Goal: Task Accomplishment & Management: Use online tool/utility

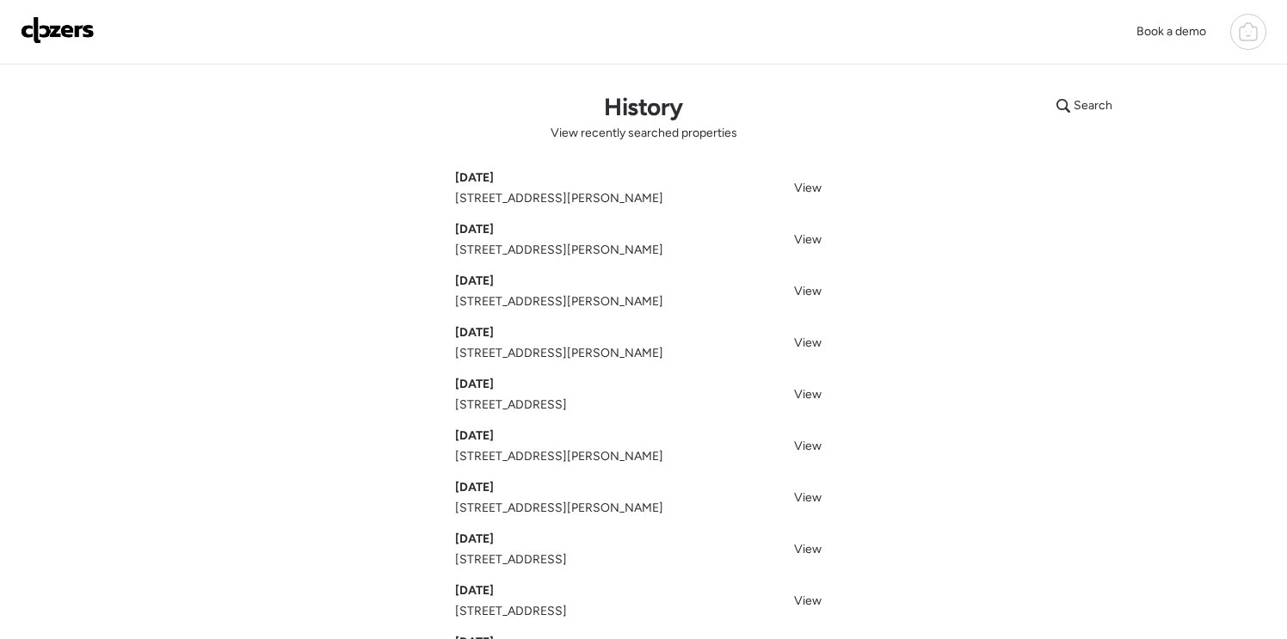
scroll to position [4, 0]
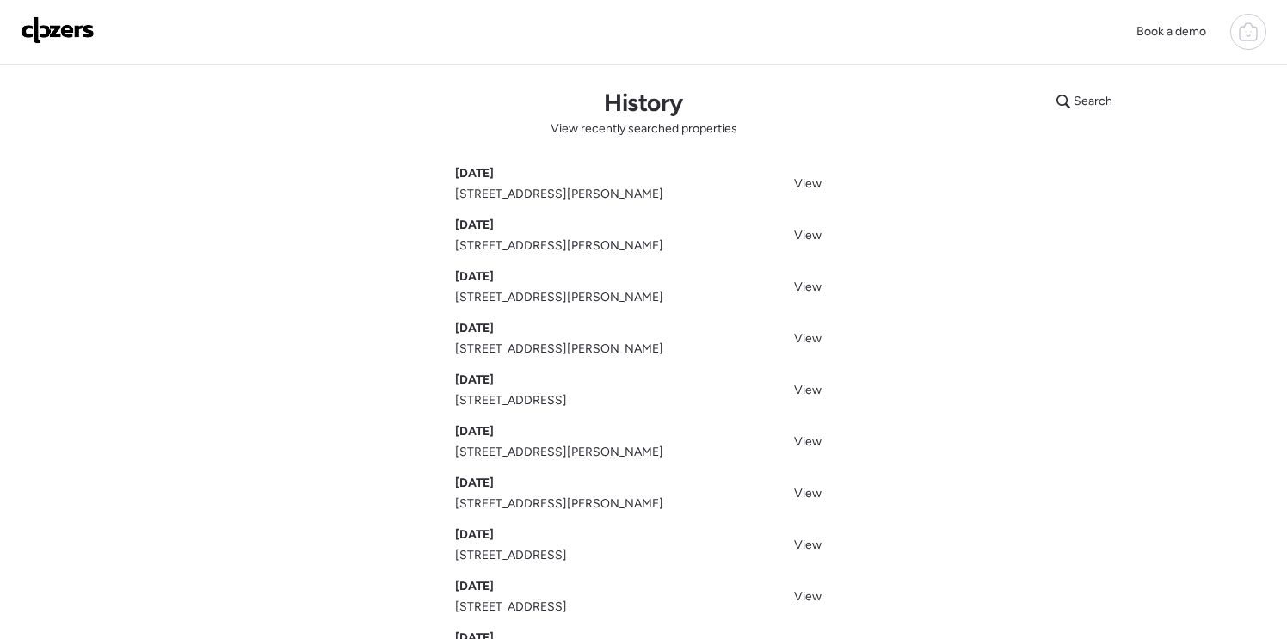
click at [1251, 36] on icon at bounding box center [1248, 32] width 21 height 21
click at [1252, 35] on icon at bounding box center [1248, 32] width 21 height 21
drag, startPoint x: 1257, startPoint y: 26, endPoint x: 1232, endPoint y: 47, distance: 32.9
click at [1258, 25] on div at bounding box center [1248, 32] width 36 height 36
click at [1141, 89] on span "Golden Oaks Homes" at bounding box center [1103, 85] width 112 height 17
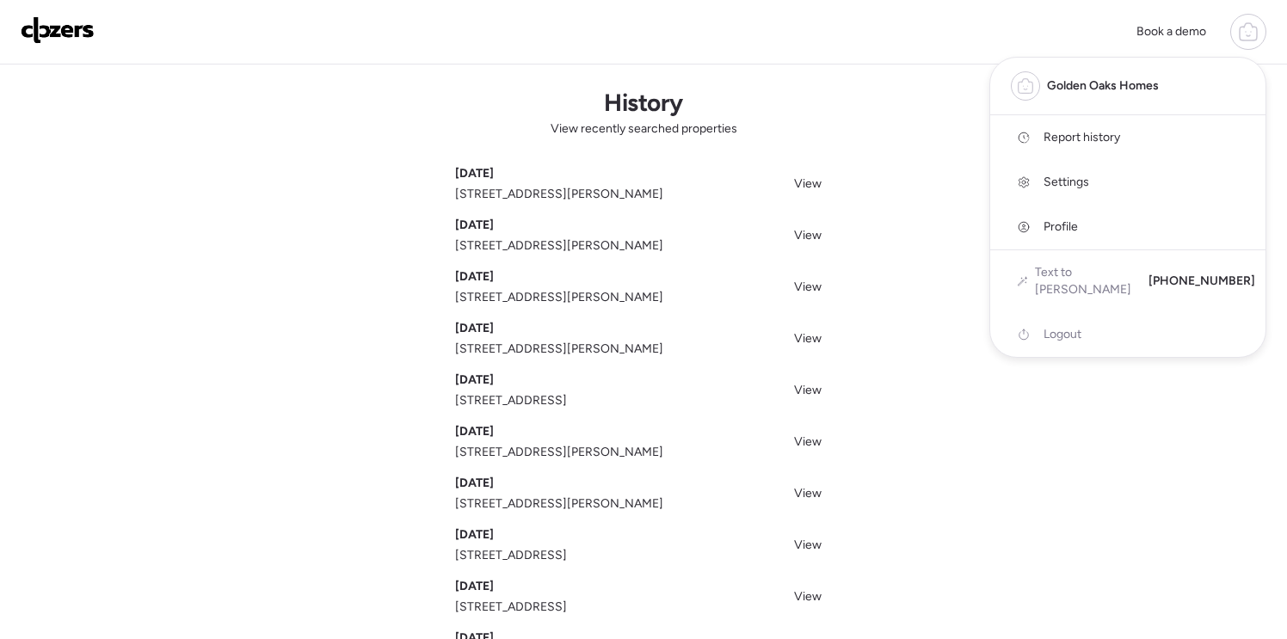
drag, startPoint x: 52, startPoint y: 22, endPoint x: 452, endPoint y: 178, distance: 428.7
click at [52, 22] on img at bounding box center [58, 30] width 74 height 28
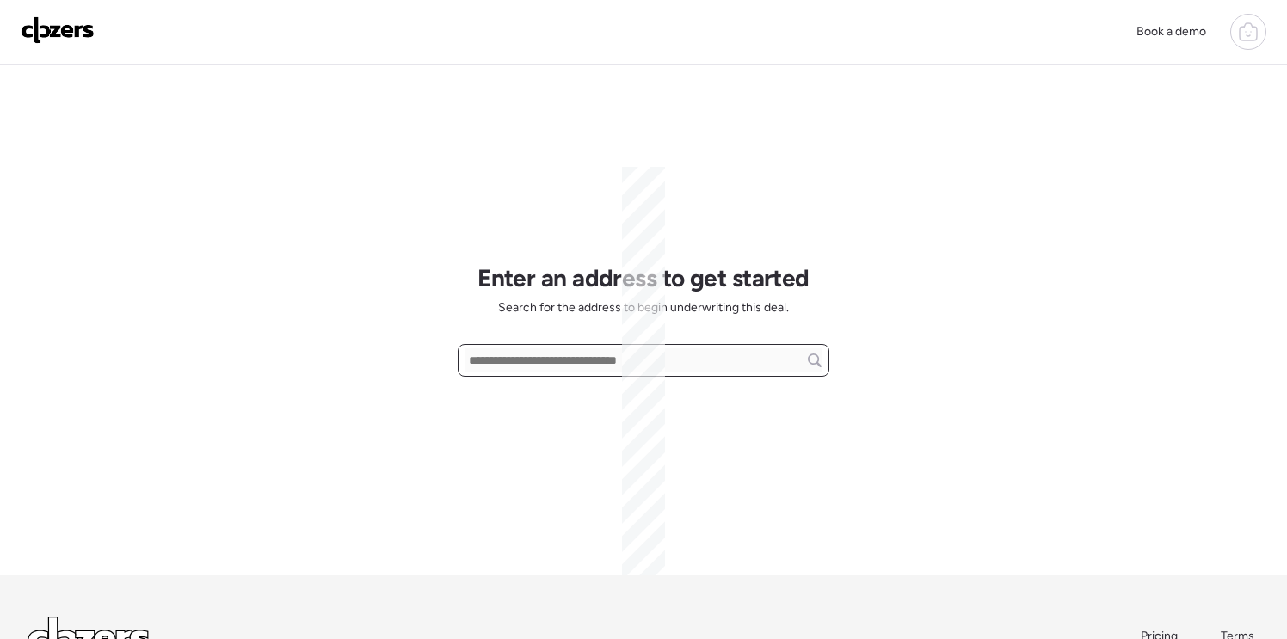
click at [575, 358] on input "text" at bounding box center [643, 360] width 356 height 24
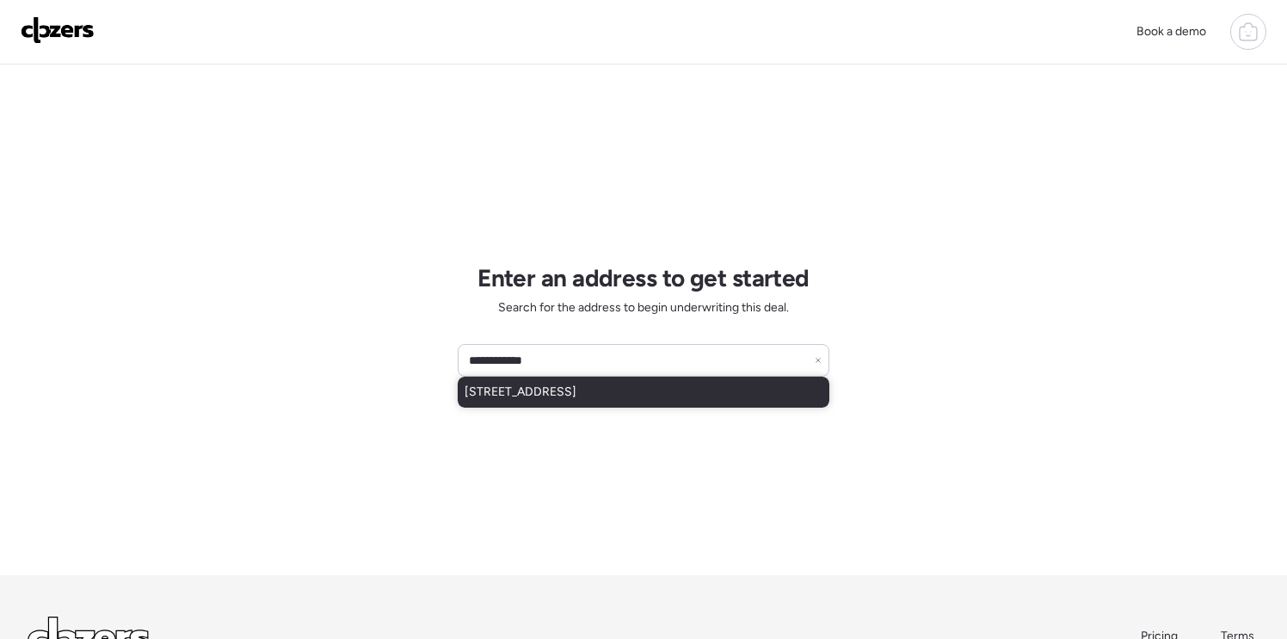
click at [576, 390] on span "[STREET_ADDRESS]" at bounding box center [520, 392] width 112 height 17
type input "**********"
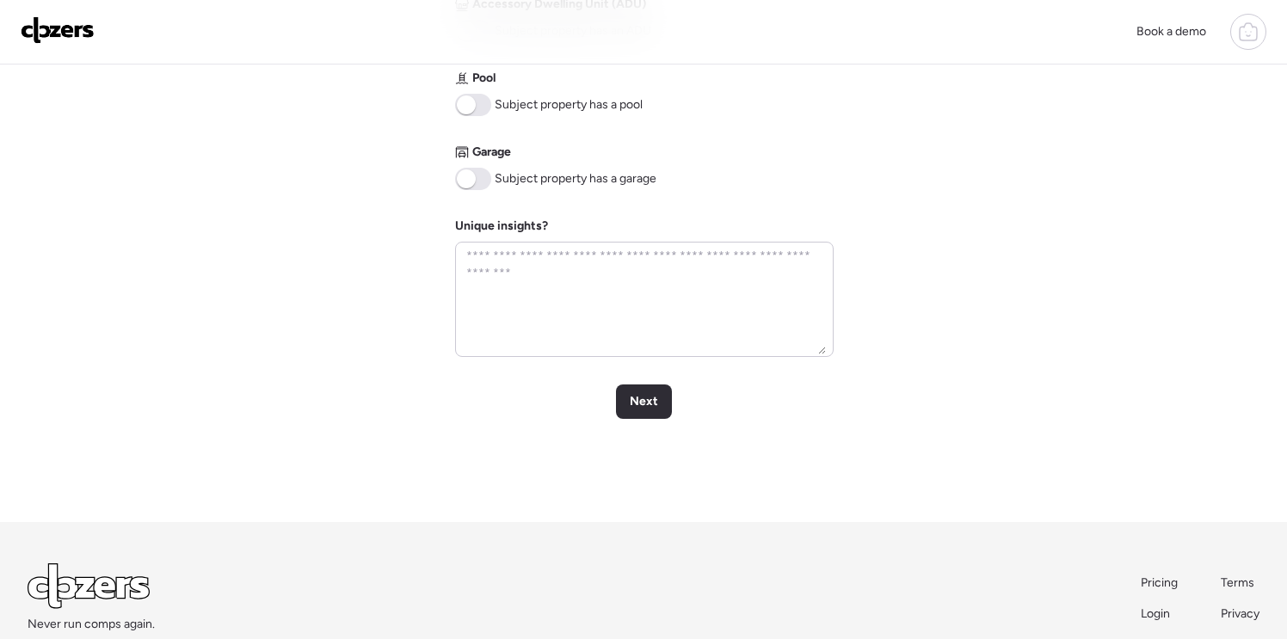
click at [642, 400] on span "Next" at bounding box center [644, 401] width 28 height 17
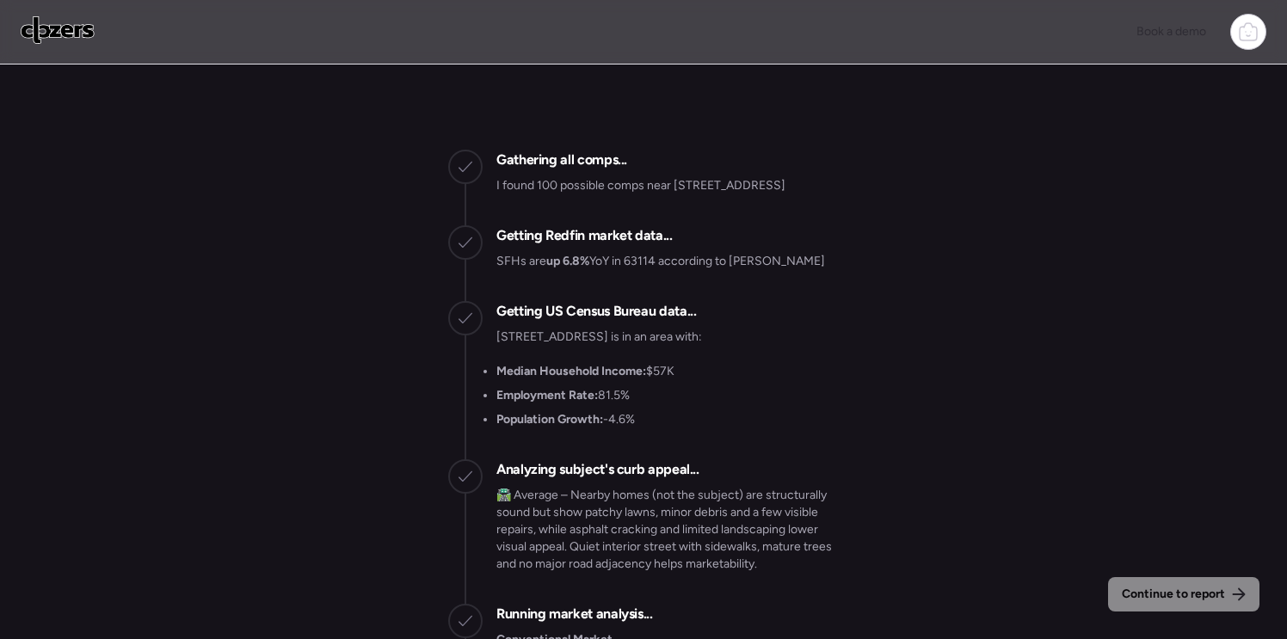
scroll to position [-581, 0]
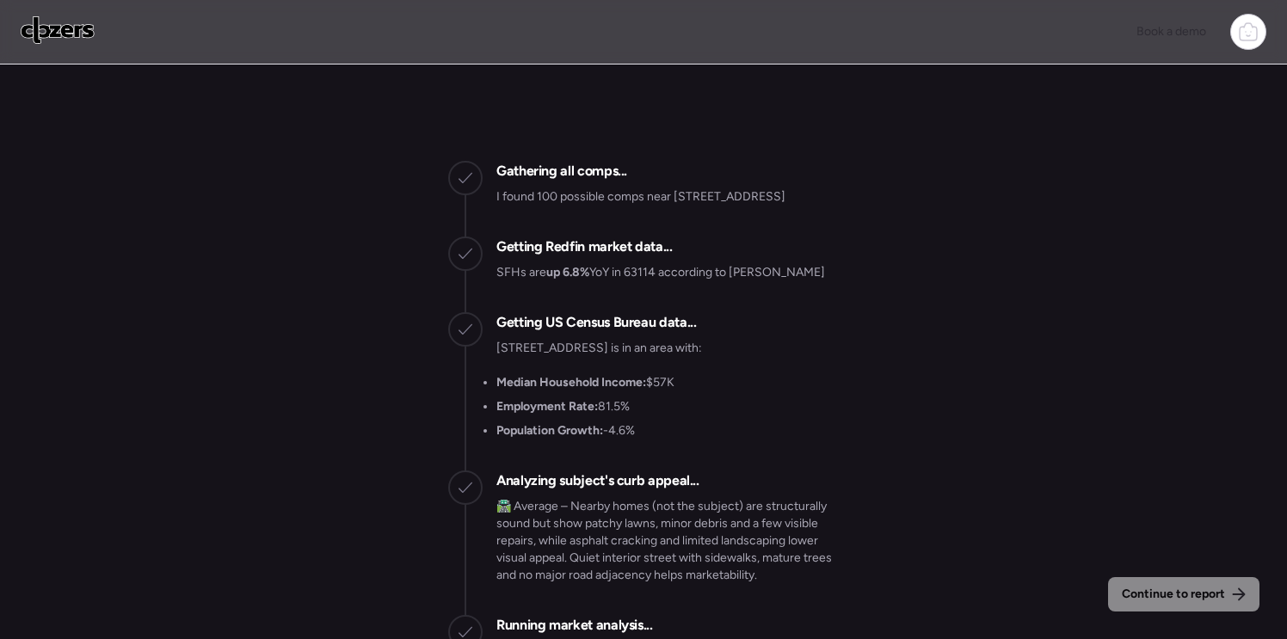
drag, startPoint x: 580, startPoint y: 213, endPoint x: 679, endPoint y: 196, distance: 101.2
click at [677, 197] on p "I found 100 possible comps near [STREET_ADDRESS]" at bounding box center [640, 196] width 289 height 17
copy p "[STREET_ADDRESS]"
drag, startPoint x: 1155, startPoint y: 588, endPoint x: 1143, endPoint y: 588, distance: 12.0
click at [1155, 589] on span "Continue to report" at bounding box center [1172, 594] width 103 height 17
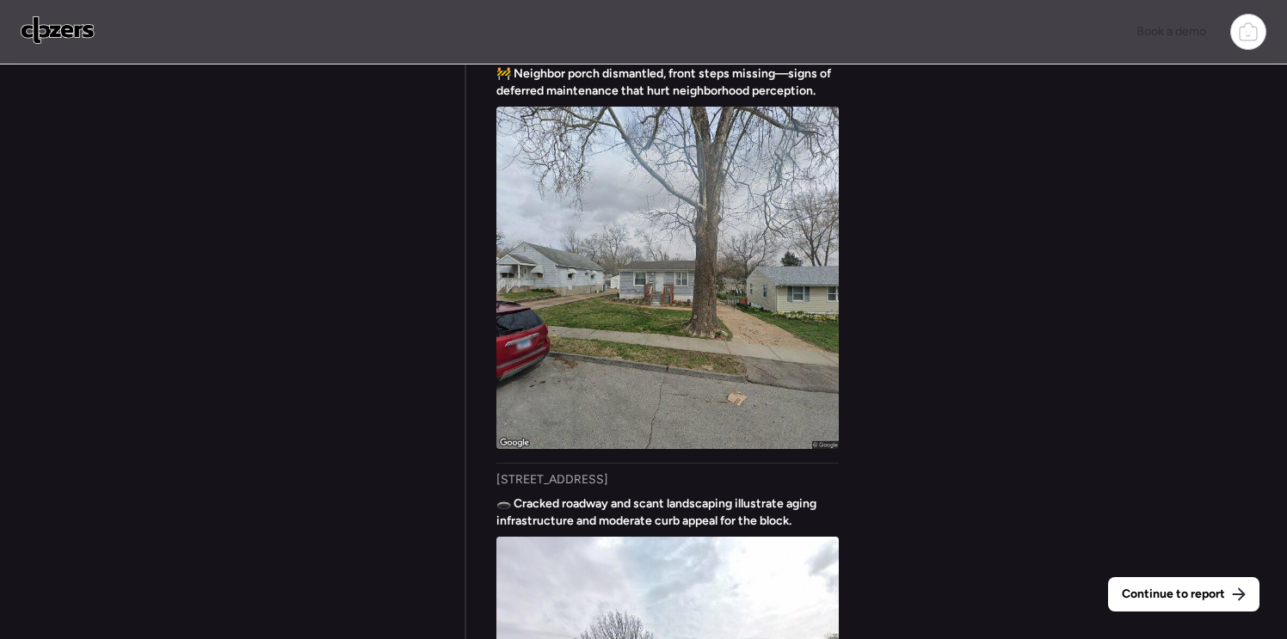
scroll to position [-2293, 0]
